Goal: Task Accomplishment & Management: Manage account settings

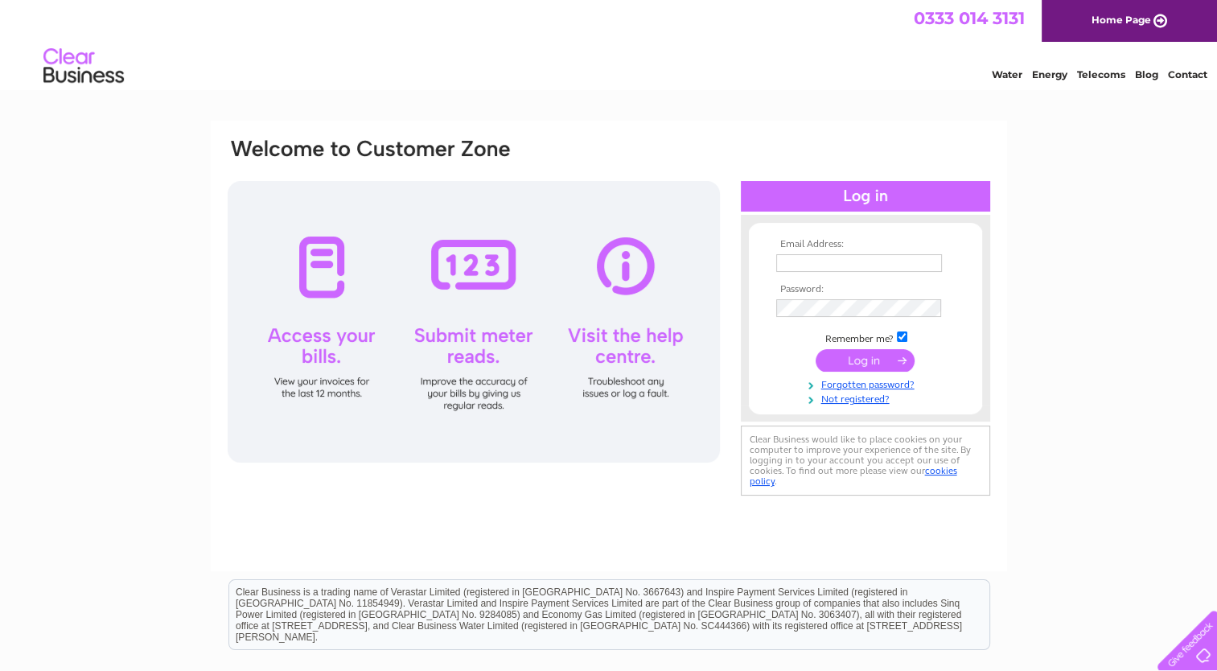
type input "accounts@theconveyorbeltco.co.uk"
click at [864, 356] on input "submit" at bounding box center [864, 360] width 99 height 23
click at [853, 364] on input "submit" at bounding box center [864, 360] width 99 height 23
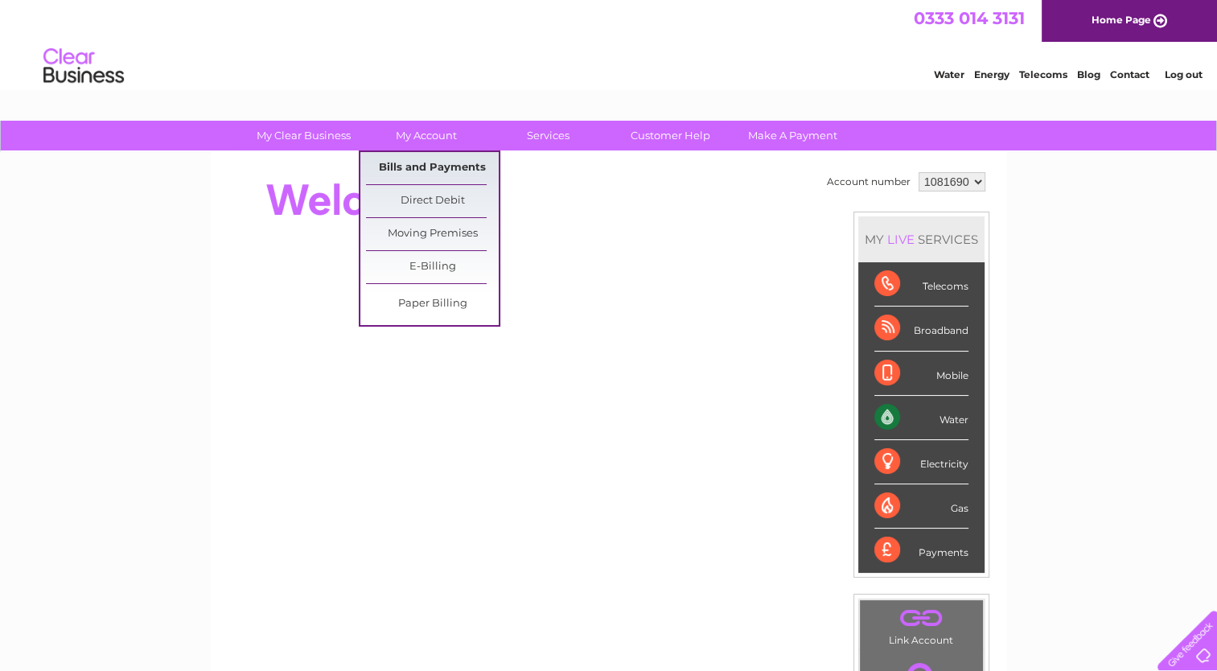
click at [421, 169] on link "Bills and Payments" at bounding box center [432, 168] width 133 height 32
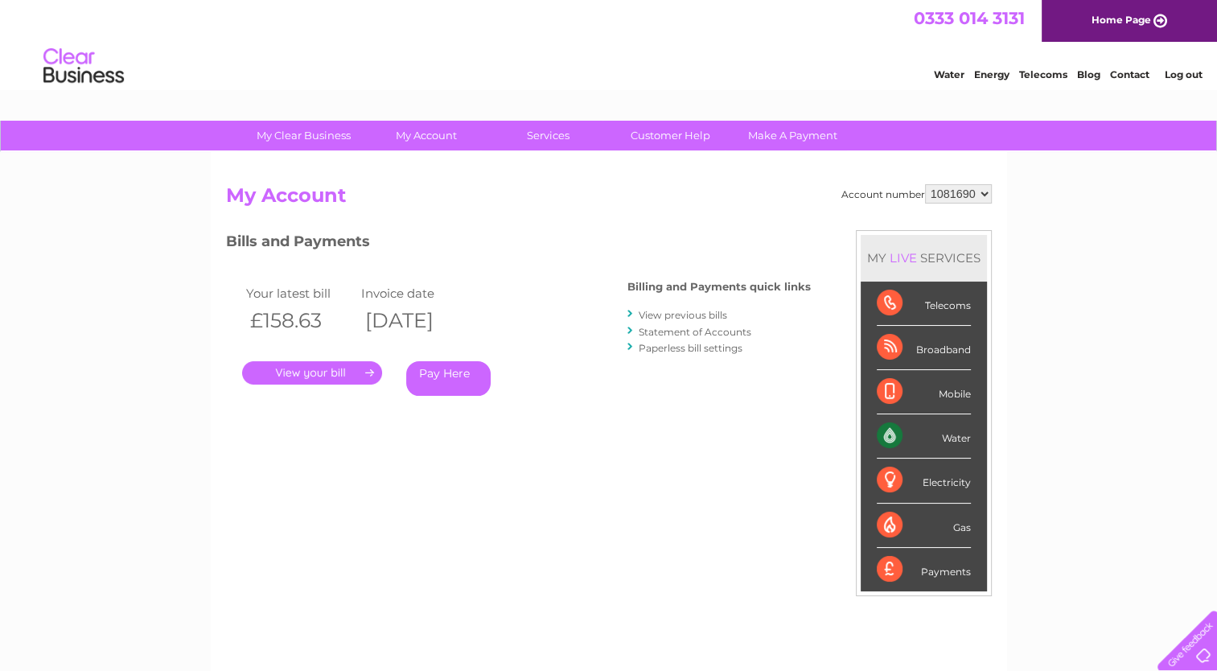
click at [302, 376] on link "." at bounding box center [312, 372] width 140 height 23
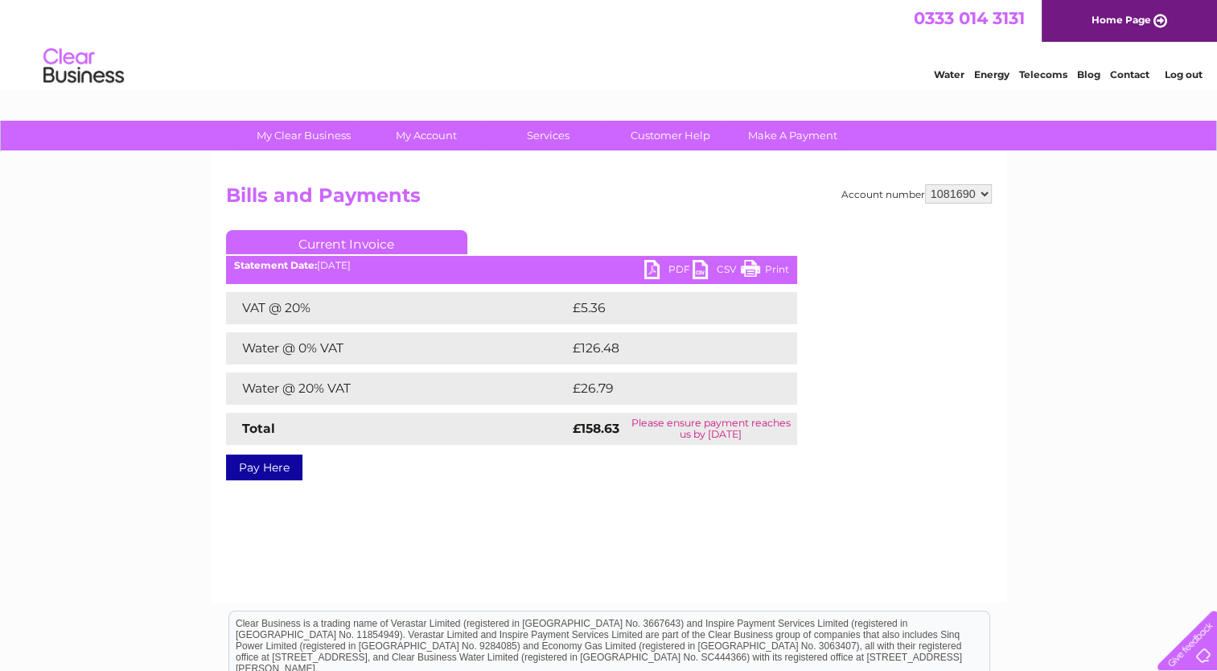
click at [760, 268] on link "Print" at bounding box center [765, 271] width 48 height 23
click at [647, 265] on link "PDF" at bounding box center [668, 271] width 48 height 23
